Goal: Information Seeking & Learning: Learn about a topic

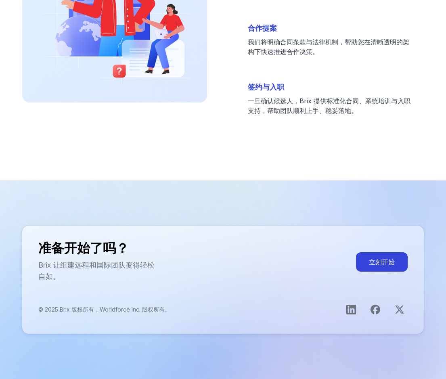
scroll to position [2504, 0]
drag, startPoint x: 103, startPoint y: 311, endPoint x: 141, endPoint y: 311, distance: 38.0
click at [141, 311] on p "© 2025 Brix 版权所有，Worldforce Inc. 版权所有。" at bounding box center [104, 310] width 132 height 8
copy p "Worldforce Inc."
click at [350, 318] on link "打开LinkedIn主页" at bounding box center [351, 310] width 16 height 16
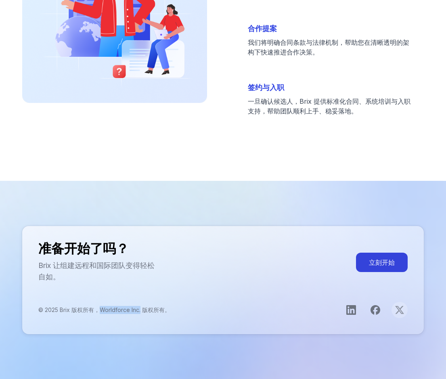
click at [401, 311] on icon "打开X主页" at bounding box center [400, 310] width 10 height 10
click at [371, 318] on div "Call to action footer" at bounding box center [375, 310] width 65 height 16
click at [373, 313] on icon "打开Facebook页面" at bounding box center [376, 310] width 10 height 10
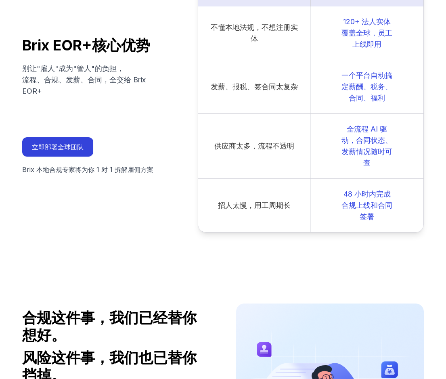
scroll to position [1293, 0]
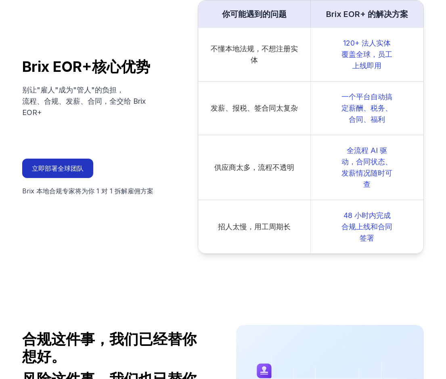
click at [69, 169] on button "立即部署全球团队" at bounding box center [57, 168] width 71 height 19
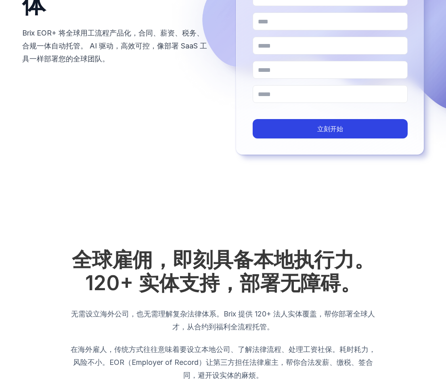
scroll to position [0, 0]
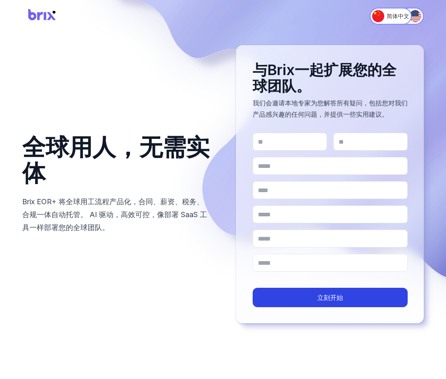
click at [422, 4] on div "简体中文 English" at bounding box center [223, 16] width 446 height 32
click at [418, 17] on img "Switch to English" at bounding box center [416, 16] width 12 height 12
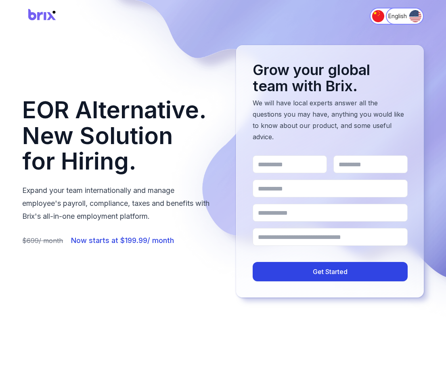
click at [363, 19] on div "简体中文 English" at bounding box center [223, 16] width 446 height 32
click at [365, 19] on div "简体中文 English" at bounding box center [223, 16] width 446 height 32
click at [372, 19] on img "Switch to 简体中文" at bounding box center [378, 16] width 12 height 12
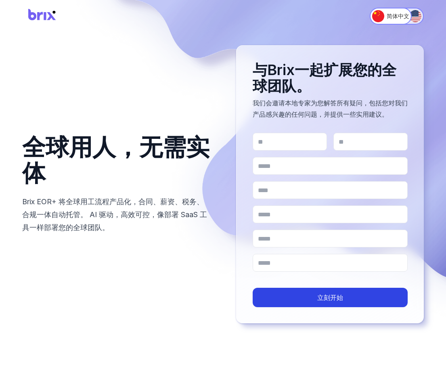
click at [422, 13] on button "English" at bounding box center [405, 16] width 38 height 17
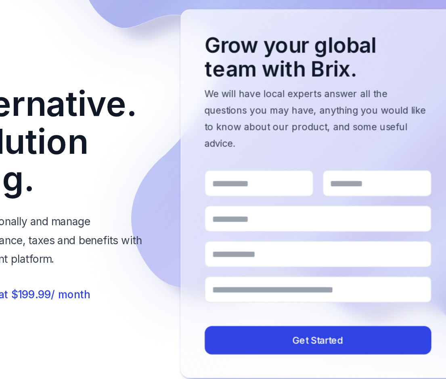
scroll to position [16, 0]
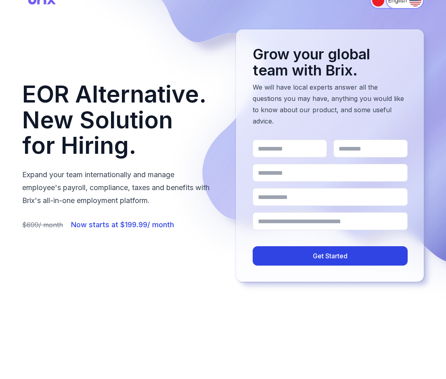
click at [377, 8] on button "简体中文" at bounding box center [391, 0] width 42 height 17
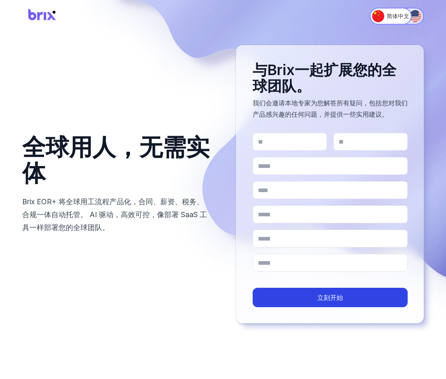
click at [416, 13] on img "Switch to English" at bounding box center [416, 16] width 12 height 12
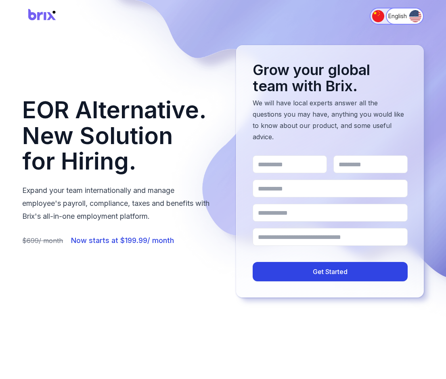
click at [373, 15] on img "Switch to 简体中文" at bounding box center [378, 16] width 12 height 12
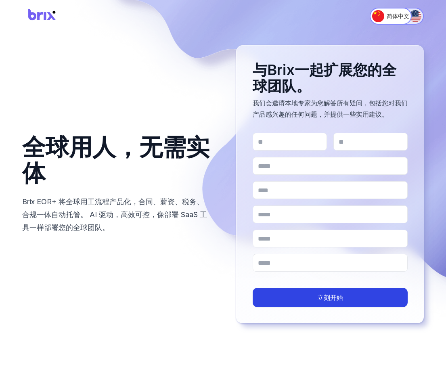
click at [417, 19] on img "Switch to English" at bounding box center [416, 16] width 12 height 12
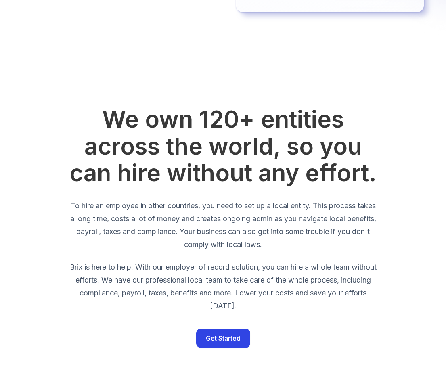
scroll to position [286, 0]
click at [223, 336] on div "We own 120+ entities across the world, so you can hire without any effort. To h…" at bounding box center [223, 227] width 446 height 320
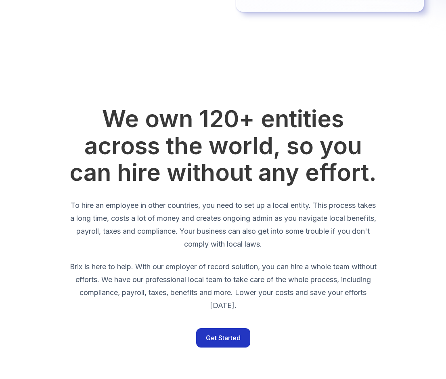
click at [223, 328] on button "Get Started" at bounding box center [223, 337] width 54 height 19
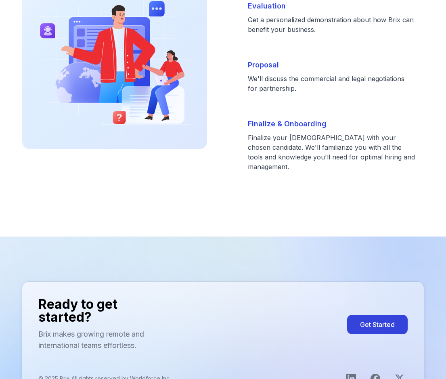
scroll to position [1593, 0]
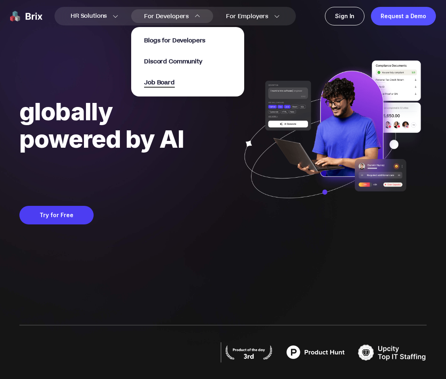
click at [175, 80] on span "Job Board" at bounding box center [159, 82] width 31 height 9
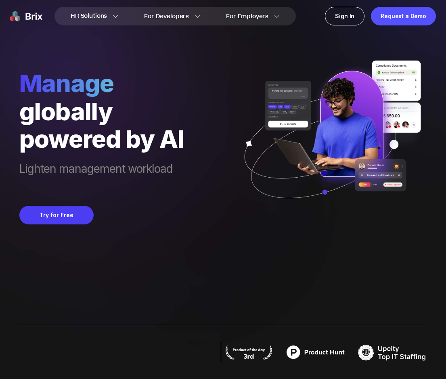
click at [429, 0] on div "HR Solutions HR Solutions Recruiter HR Assistant Global Talent Network Onboardi…" at bounding box center [223, 16] width 446 height 32
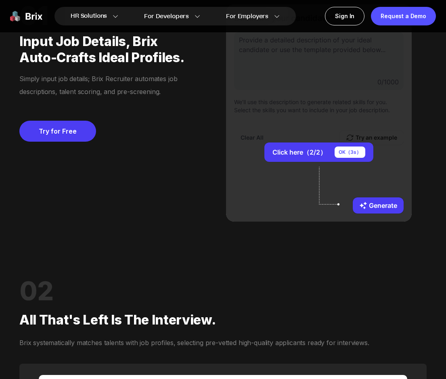
scroll to position [753, 0]
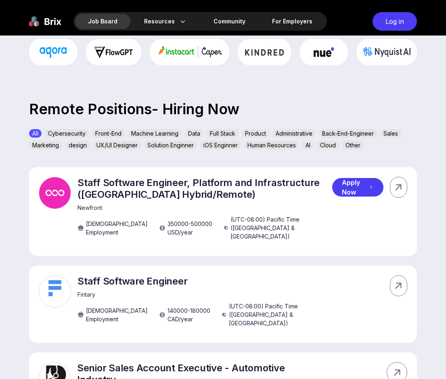
scroll to position [209, 0]
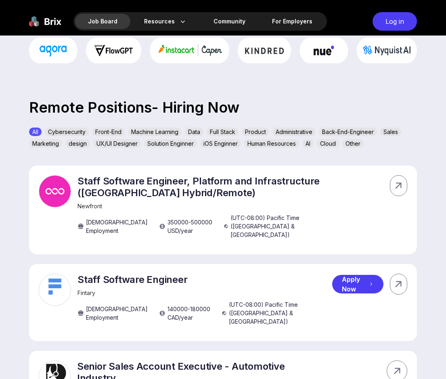
click at [162, 274] on p "Staff Software Engineer" at bounding box center [205, 280] width 255 height 12
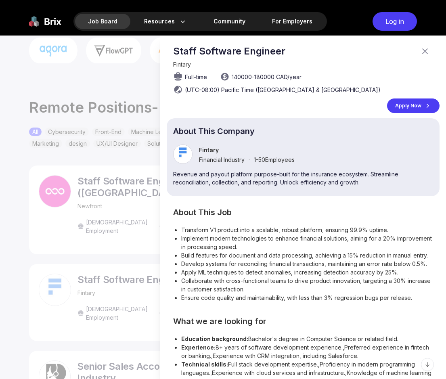
scroll to position [0, 0]
click at [415, 105] on div "Apply Now" at bounding box center [413, 106] width 53 height 15
click at [63, 212] on div at bounding box center [223, 208] width 446 height 344
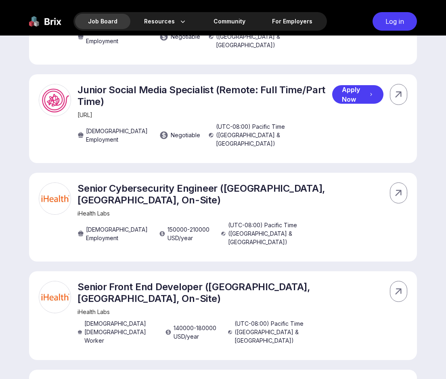
scroll to position [1309, 0]
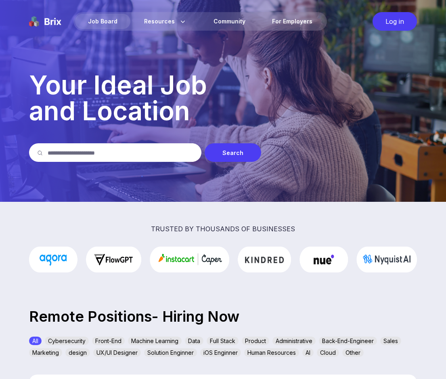
scroll to position [0, 0]
click at [134, 147] on input "text" at bounding box center [121, 152] width 146 height 19
paste input "*********"
type input "*********"
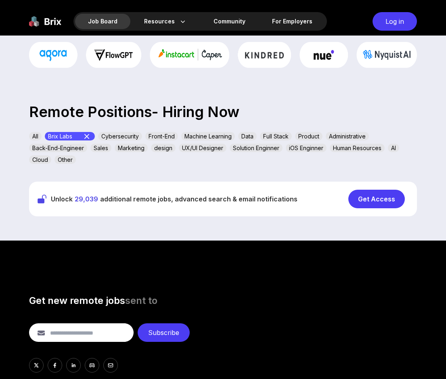
scroll to position [242, 0]
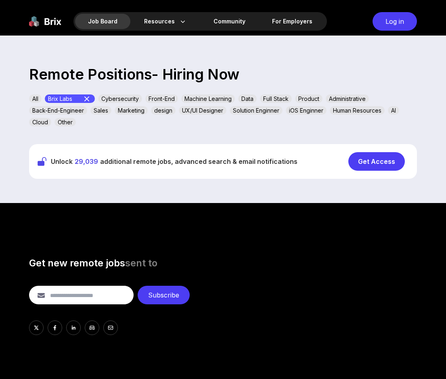
click at [362, 160] on div "Get Access" at bounding box center [377, 161] width 57 height 19
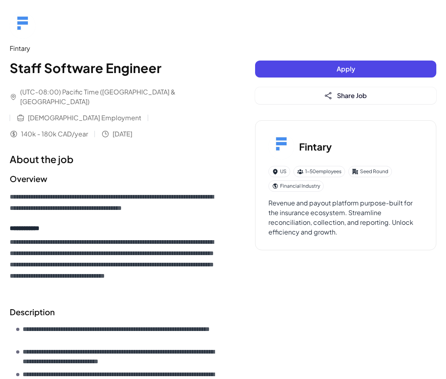
click at [357, 74] on button "Apply" at bounding box center [345, 69] width 181 height 17
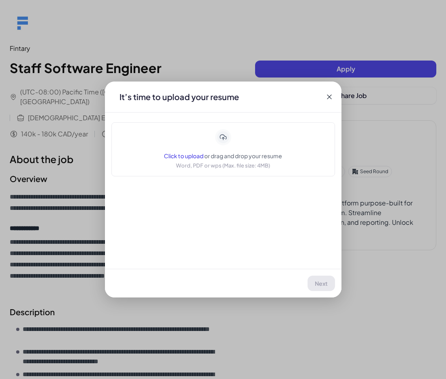
click at [357, 74] on div "Application Fintary | Staff Software Engineer It’s time to upload your resume C…" at bounding box center [223, 189] width 446 height 379
click at [329, 96] on icon at bounding box center [330, 97] width 8 height 8
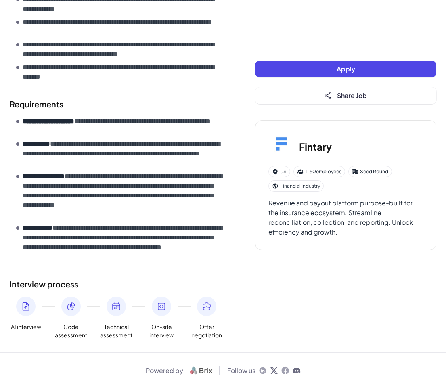
scroll to position [398, 0]
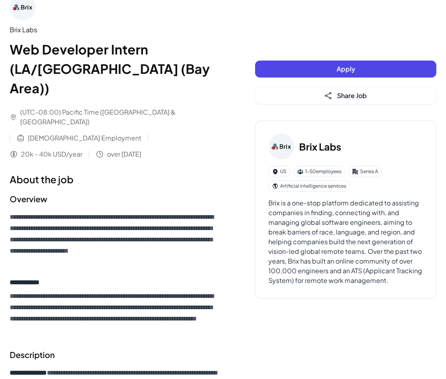
scroll to position [14, 0]
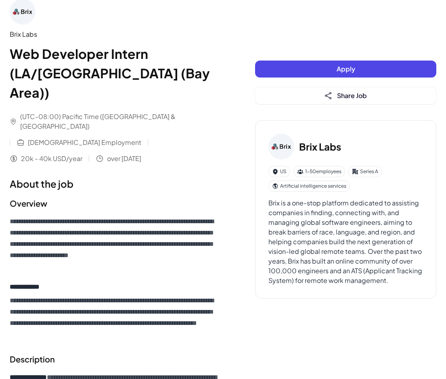
click at [318, 146] on h3 "Brix Labs" at bounding box center [320, 146] width 42 height 15
drag, startPoint x: 303, startPoint y: 146, endPoint x: 347, endPoint y: 147, distance: 43.2
click at [347, 147] on div "Brix Labs" at bounding box center [346, 147] width 155 height 26
drag, startPoint x: 354, startPoint y: 147, endPoint x: 294, endPoint y: 145, distance: 60.2
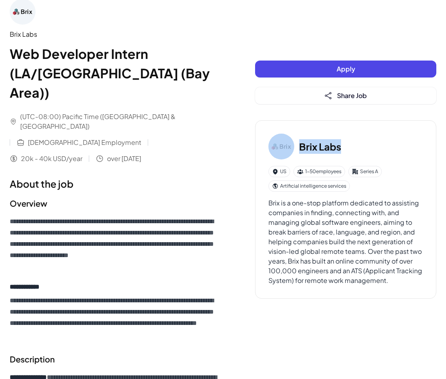
click at [294, 145] on div "Brix Labs" at bounding box center [346, 147] width 155 height 26
click at [283, 146] on img at bounding box center [282, 147] width 26 height 26
copy div "Brix Labs"
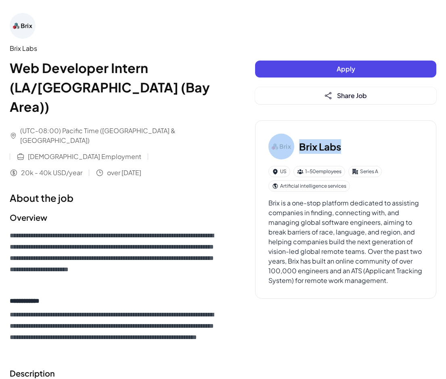
scroll to position [0, 0]
click at [32, 31] on img at bounding box center [23, 26] width 26 height 26
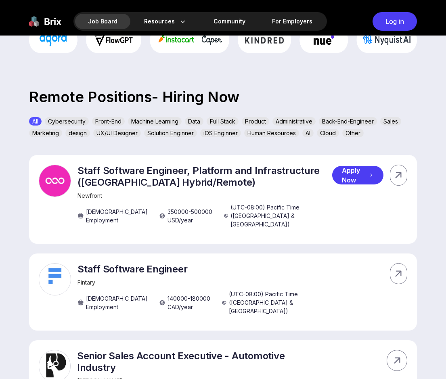
scroll to position [205, 0]
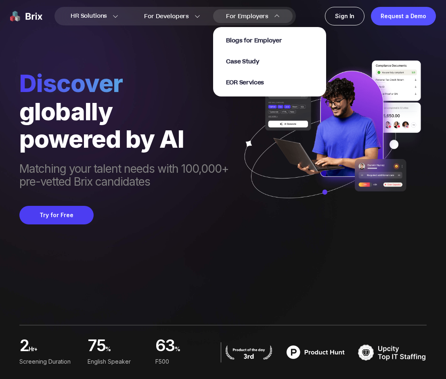
click at [247, 25] on section "Blogs for Employer Case Study EOR Services" at bounding box center [269, 58] width 113 height 78
click at [254, 80] on span "EOR Services" at bounding box center [245, 82] width 38 height 9
click at [258, 59] on span "Case Study" at bounding box center [242, 61] width 33 height 9
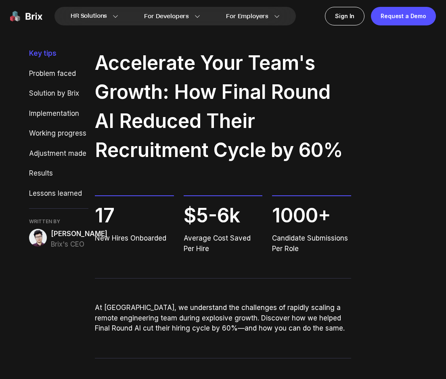
click at [36, 10] on img at bounding box center [26, 16] width 32 height 19
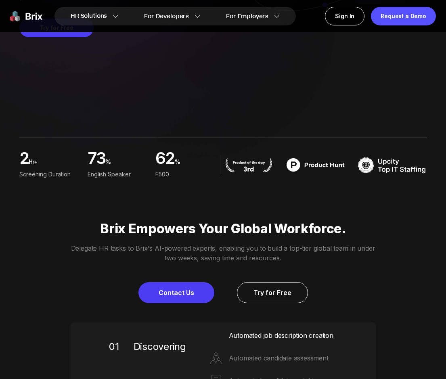
scroll to position [196, 0]
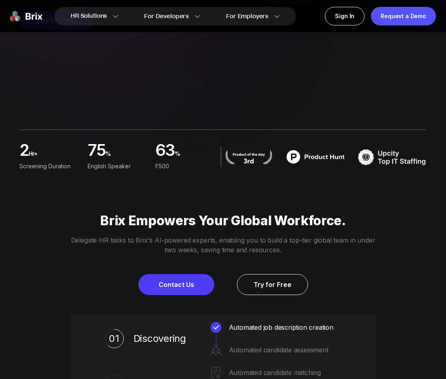
click at [254, 162] on img at bounding box center [249, 157] width 49 height 15
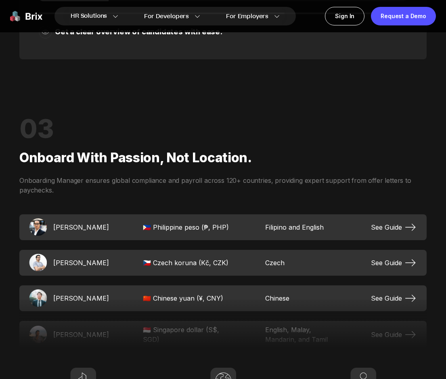
scroll to position [1271, 0]
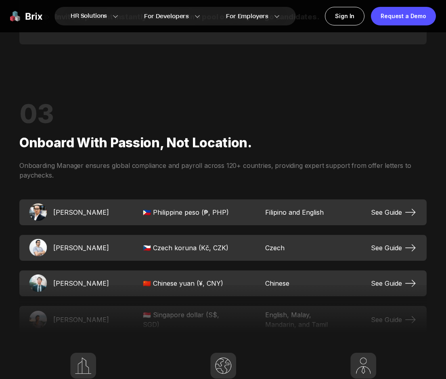
click at [384, 280] on span "See Guide" at bounding box center [394, 283] width 46 height 13
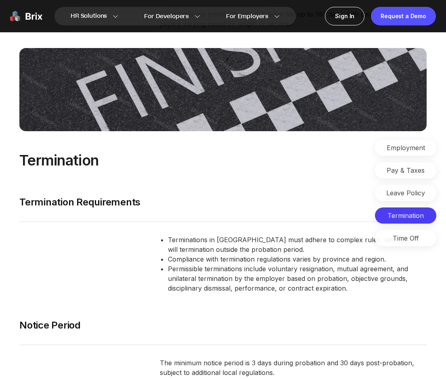
scroll to position [2361, 0]
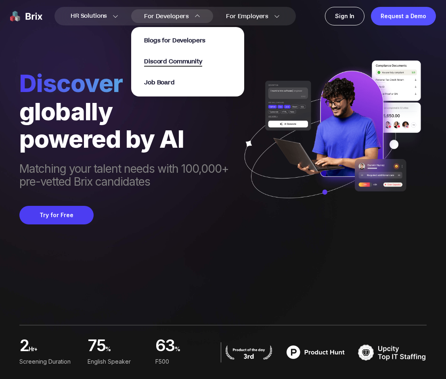
click at [194, 60] on span "Discord Community" at bounding box center [173, 61] width 58 height 9
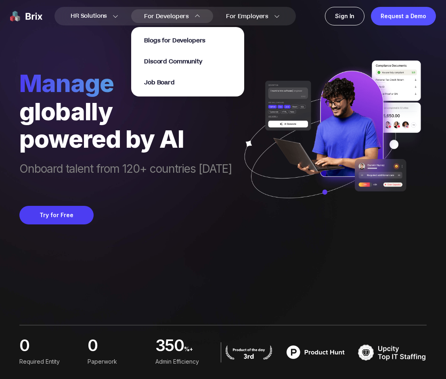
click at [178, 35] on div "Blogs for Developers Discord Community Job Board" at bounding box center [187, 61] width 113 height 69
click at [178, 44] on span "Blogs for Developers" at bounding box center [174, 40] width 61 height 9
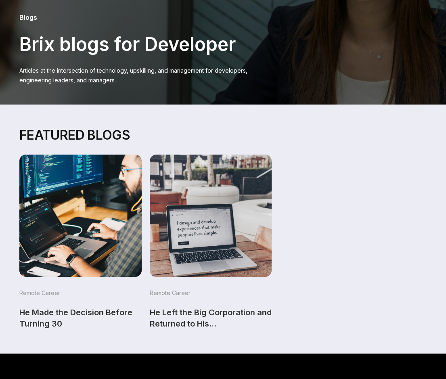
scroll to position [40, 0]
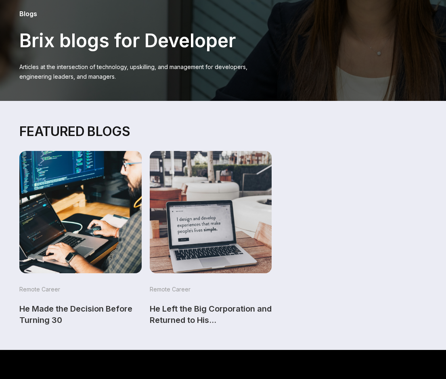
click at [127, 215] on img at bounding box center [80, 212] width 128 height 128
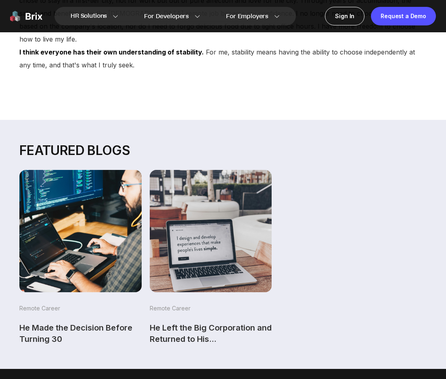
scroll to position [1051, 0]
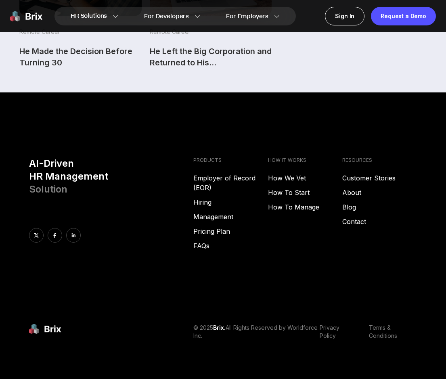
scroll to position [295, 0]
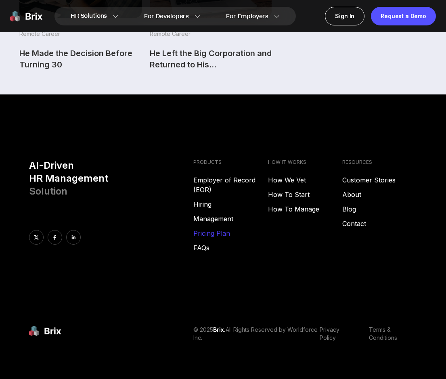
click at [210, 236] on link "Pricing Plan" at bounding box center [231, 234] width 75 height 10
